Goal: Find contact information: Find contact information

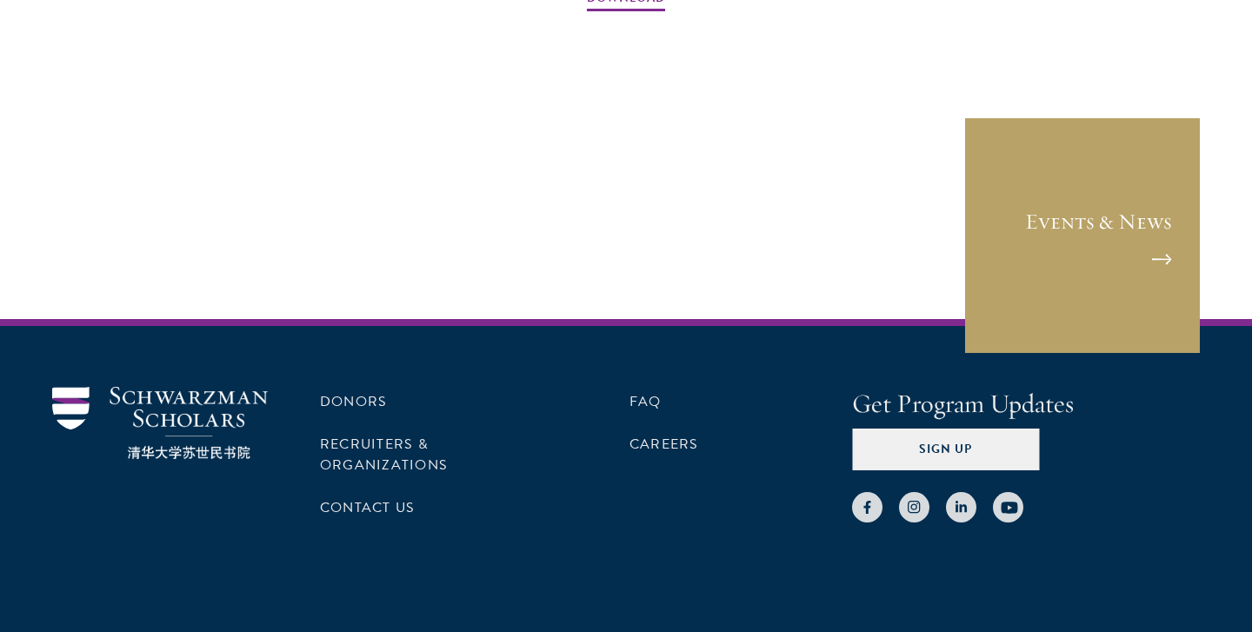
scroll to position [2855, 0]
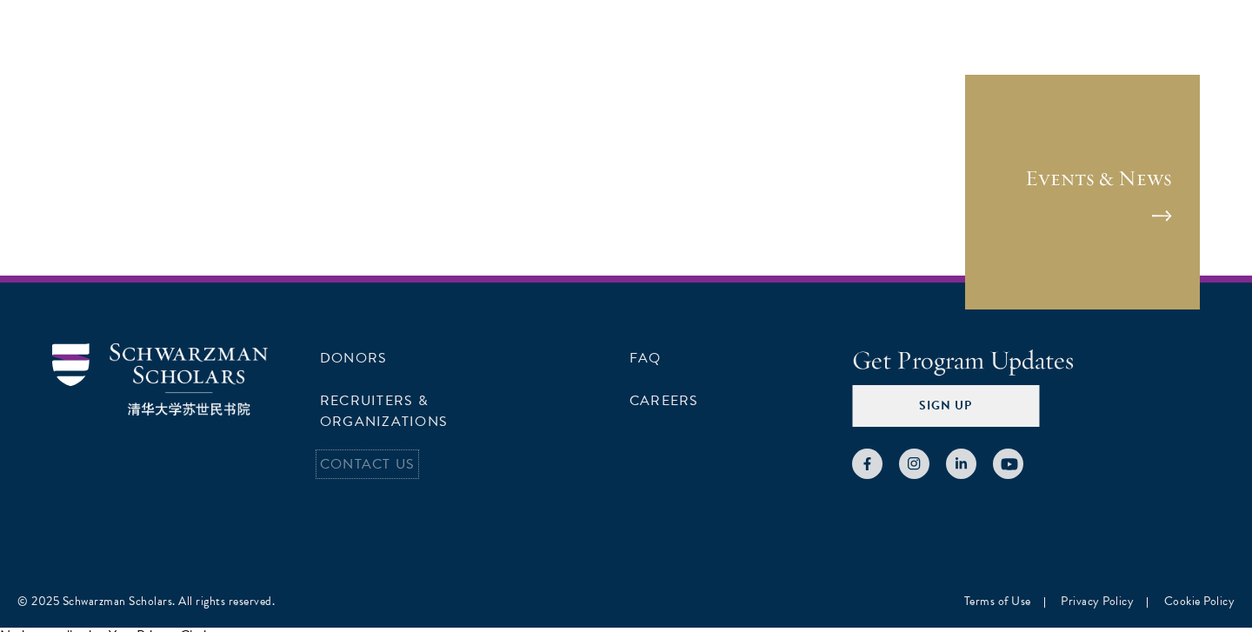
click at [349, 463] on link "Contact Us" at bounding box center [367, 464] width 95 height 21
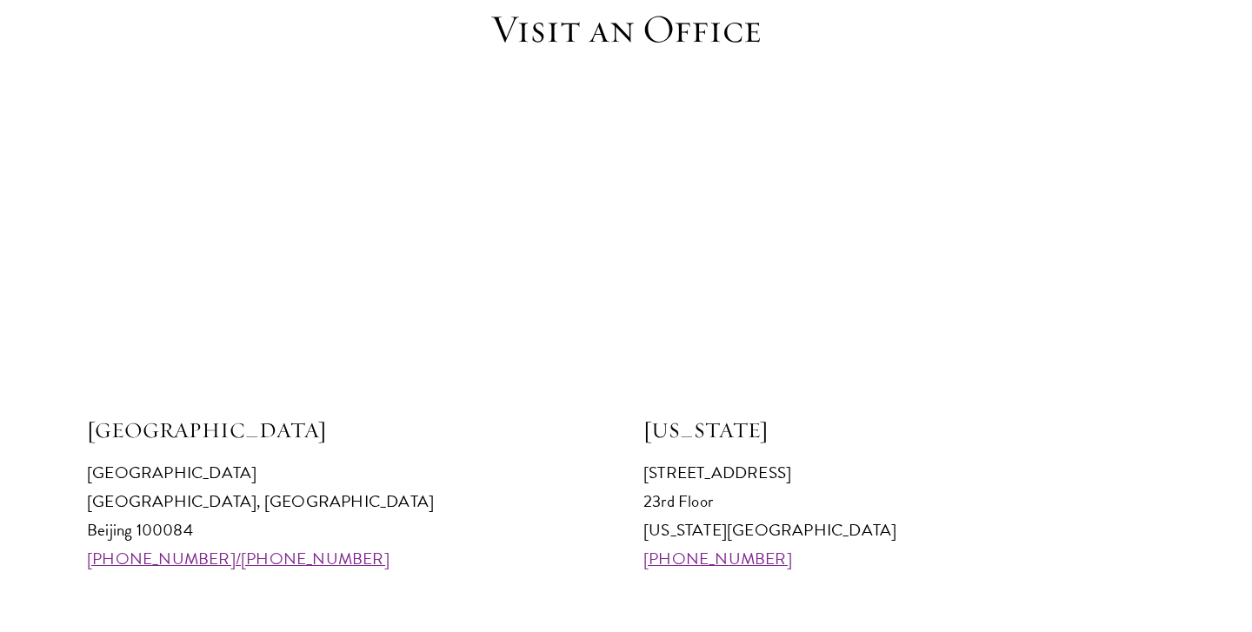
scroll to position [1761, 0]
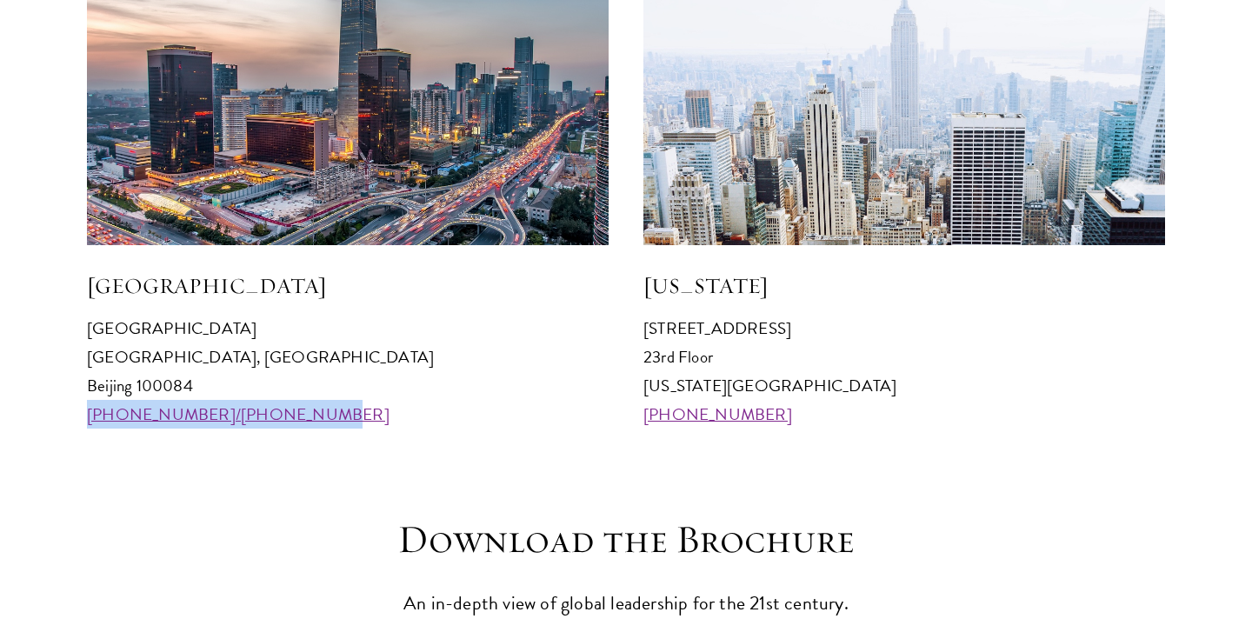
drag, startPoint x: 327, startPoint y: 416, endPoint x: 86, endPoint y: 415, distance: 240.8
click at [86, 415] on section "Visit an Office Beijing Schwarzman College Tsinghua University, Haidian Distric…" at bounding box center [626, 145] width 1252 height 568
copy link "+86 10 6277 0631/6277 0969"
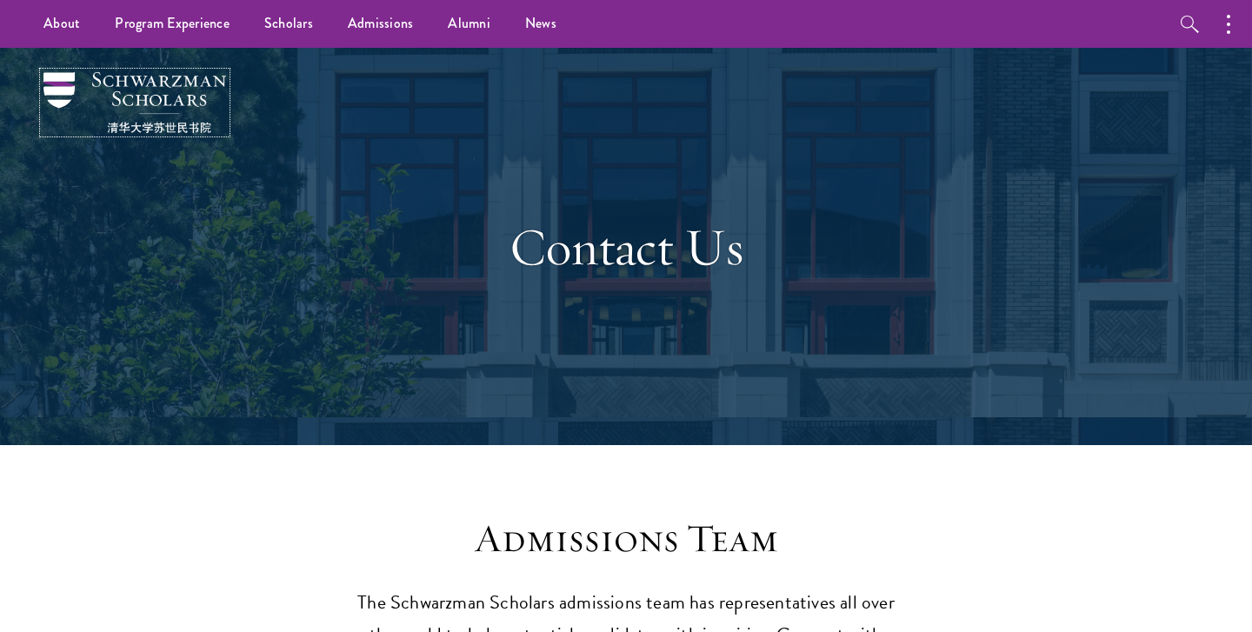
click at [143, 82] on img at bounding box center [134, 102] width 183 height 61
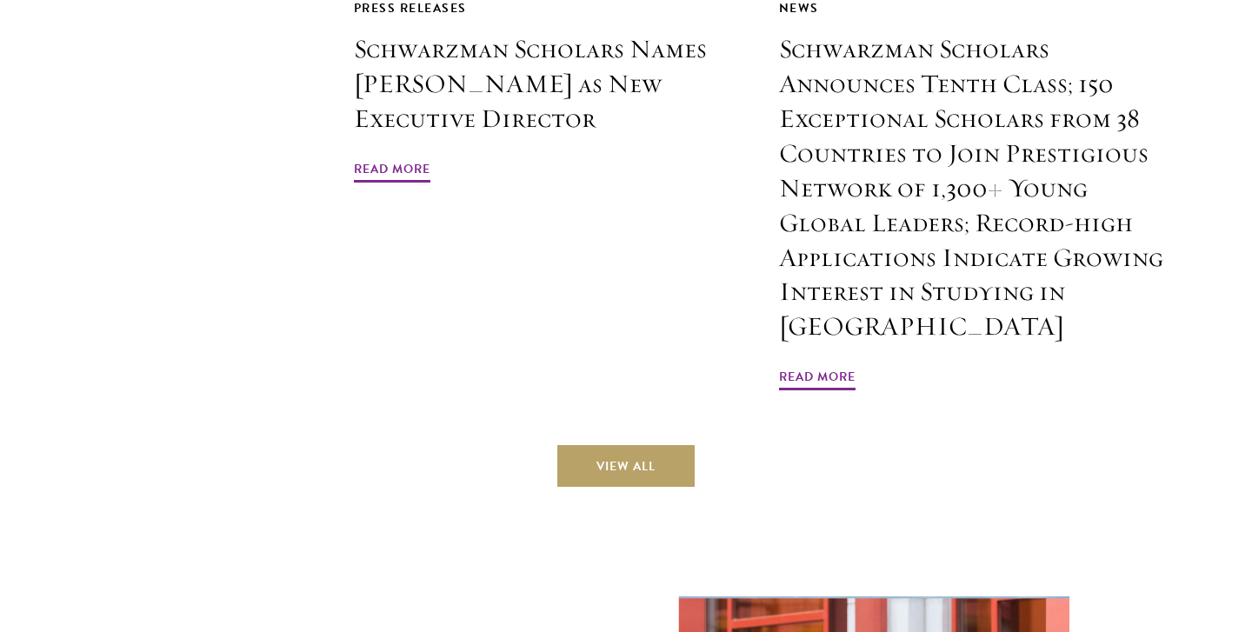
scroll to position [5226, 0]
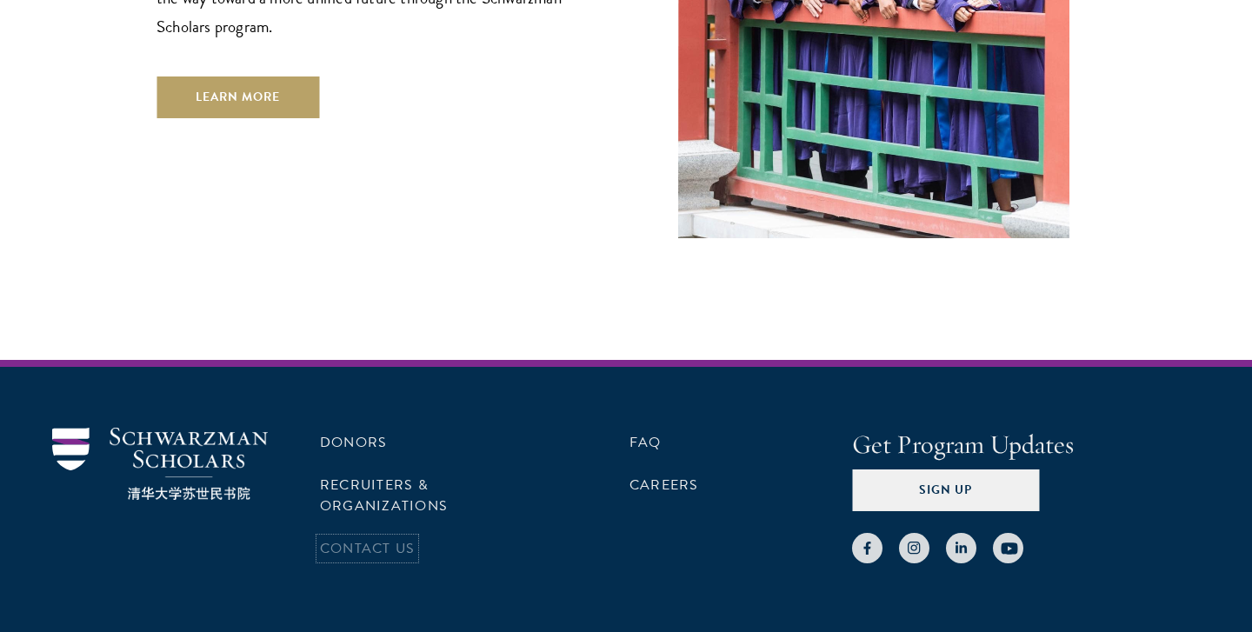
click at [346, 538] on link "Contact Us" at bounding box center [367, 548] width 95 height 21
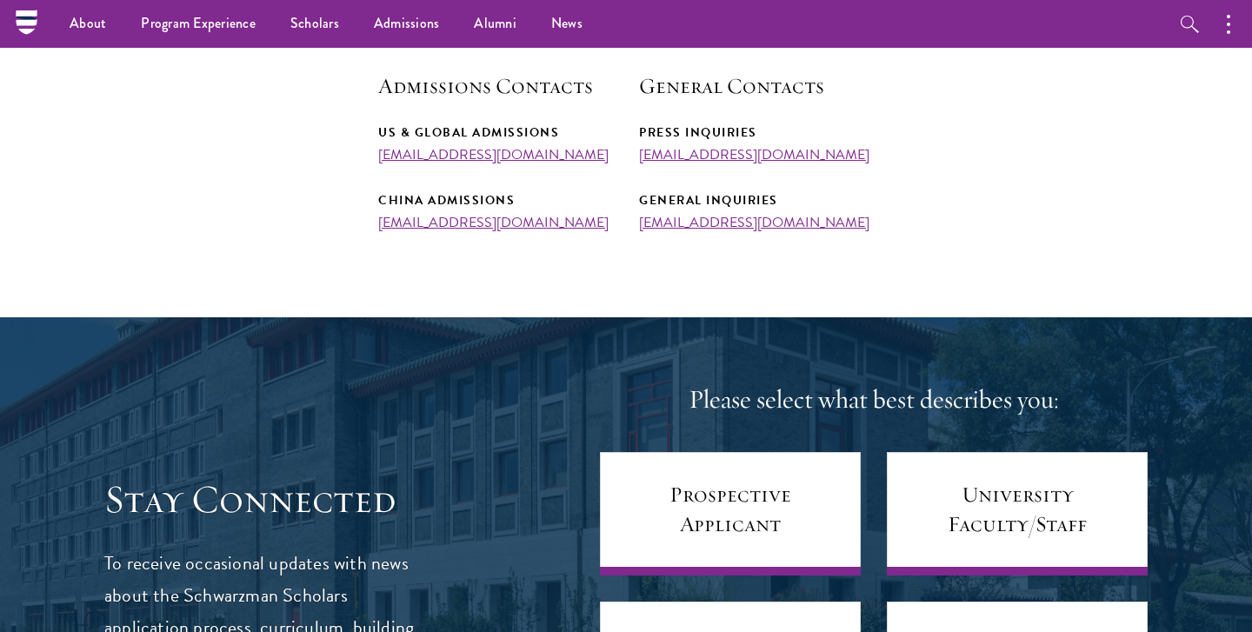
scroll to position [653, 0]
